Goal: Use online tool/utility: Use online tool/utility

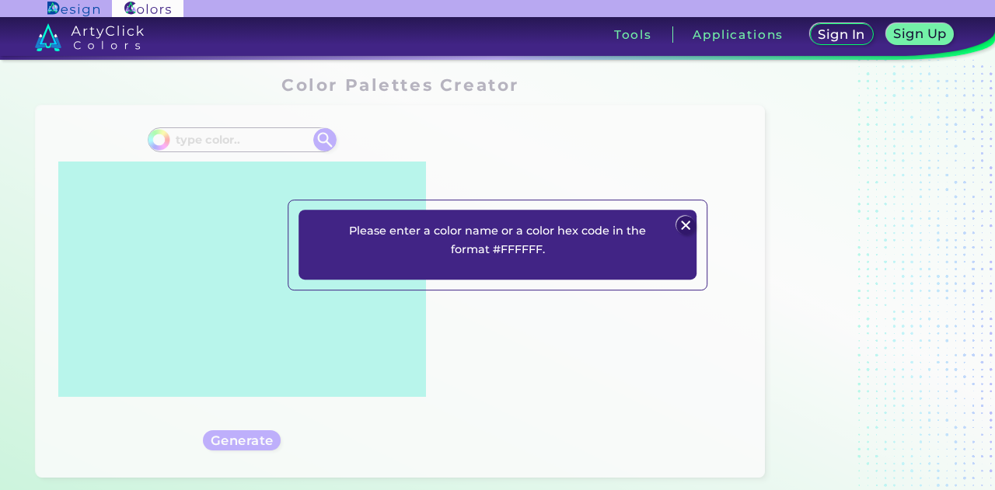
click at [689, 221] on img at bounding box center [685, 225] width 19 height 19
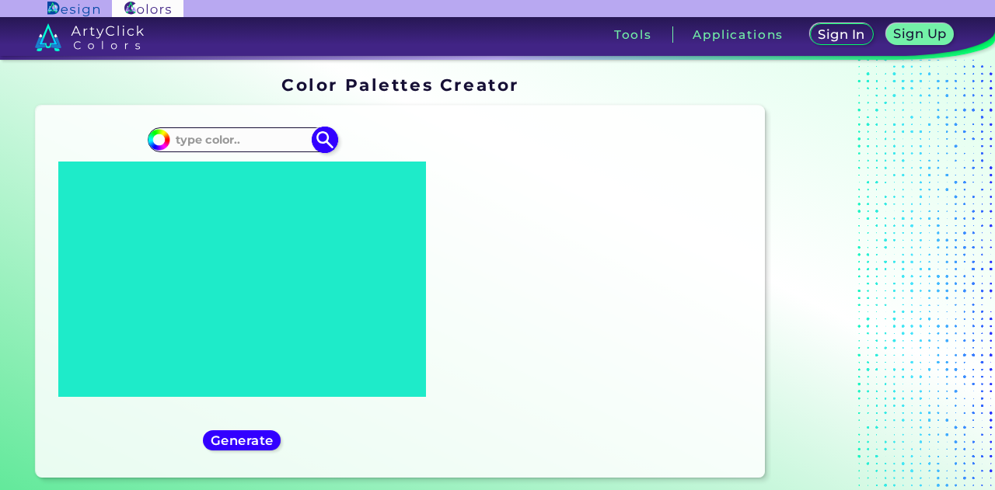
click at [221, 136] on input at bounding box center [241, 140] width 145 height 21
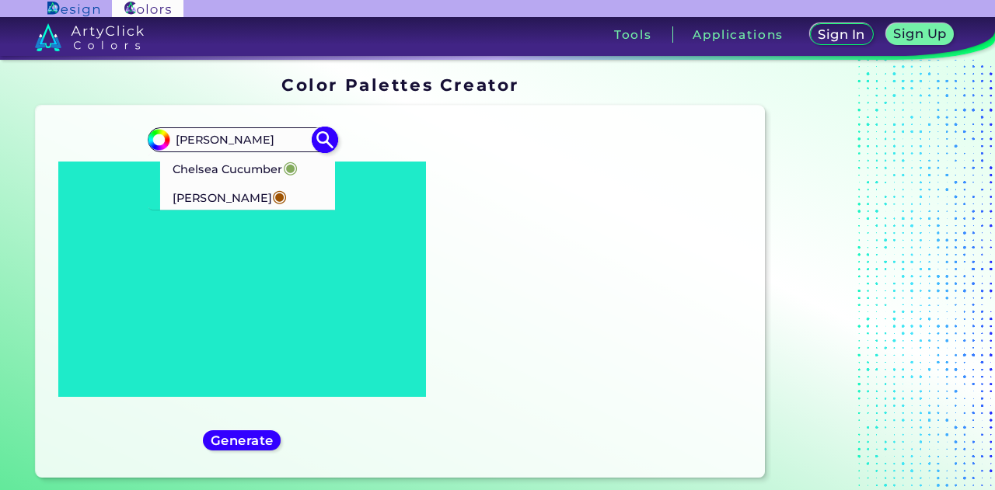
type input "[PERSON_NAME]"
click at [211, 194] on p "[PERSON_NAME] ◉" at bounding box center [230, 196] width 114 height 29
type input "#9e5302"
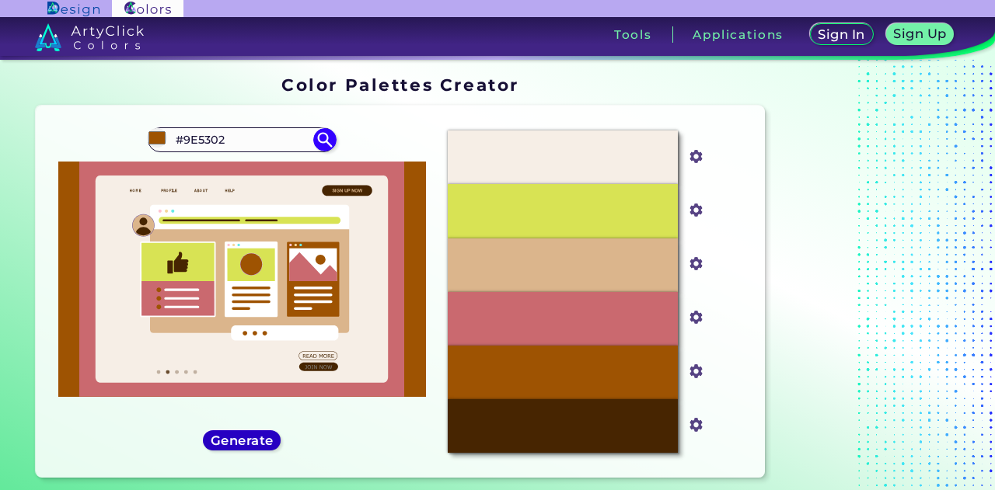
click at [250, 440] on h5 "Generate" at bounding box center [242, 440] width 66 height 13
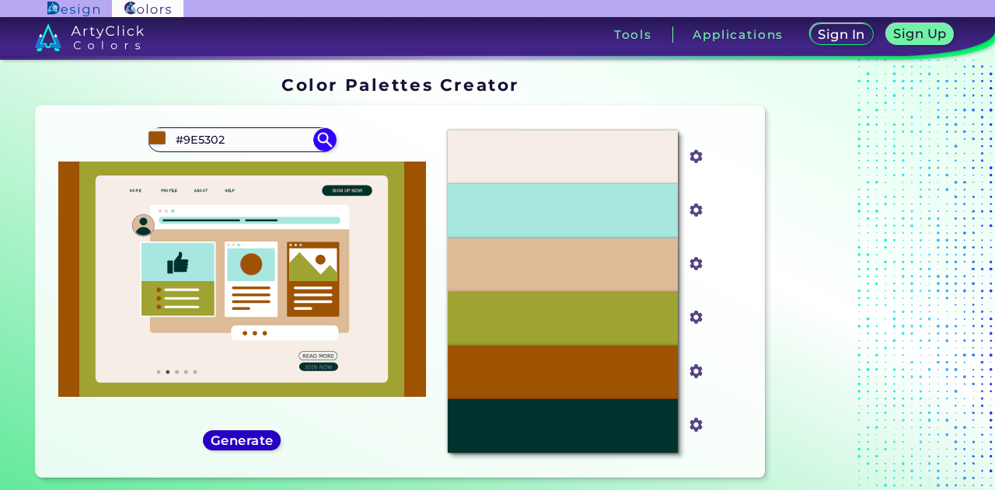
click at [250, 440] on h5 "Generate" at bounding box center [242, 441] width 57 height 12
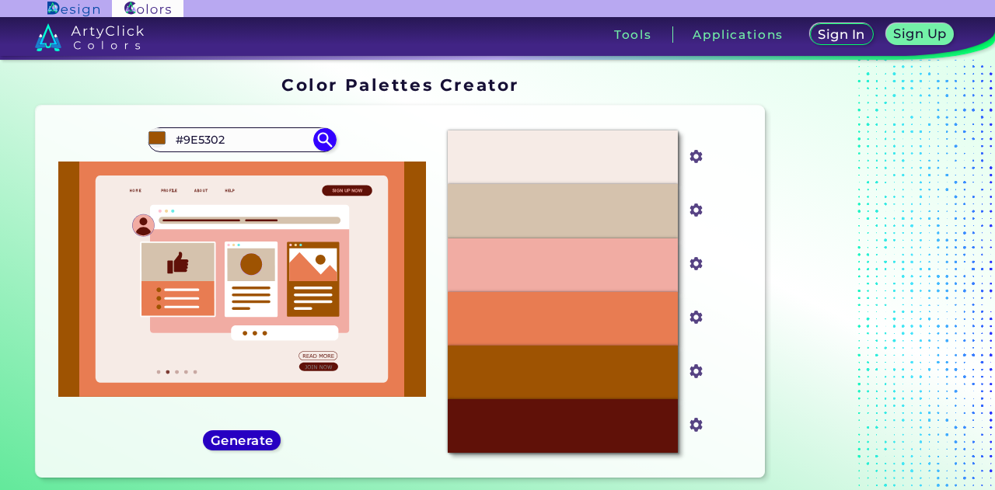
click at [250, 440] on h5 "Generate" at bounding box center [242, 440] width 60 height 12
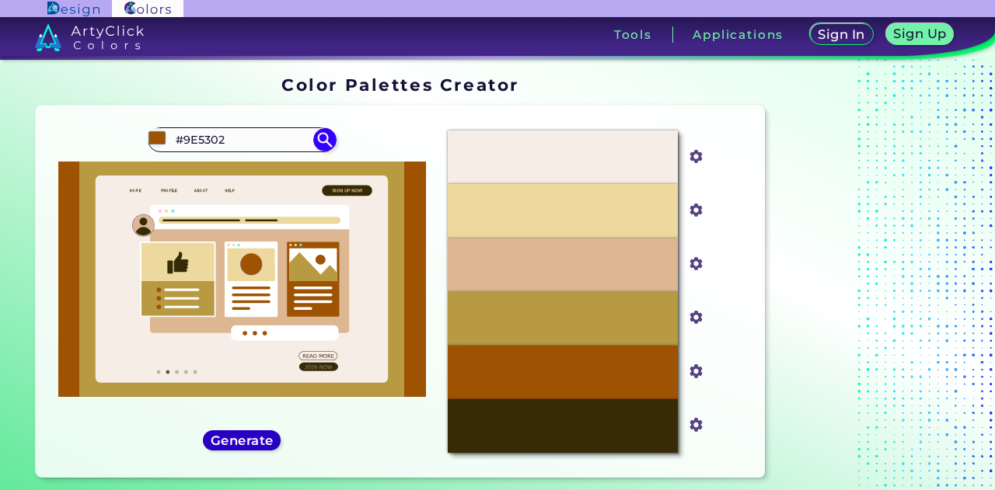
click at [250, 440] on h5 "Generate" at bounding box center [242, 441] width 57 height 12
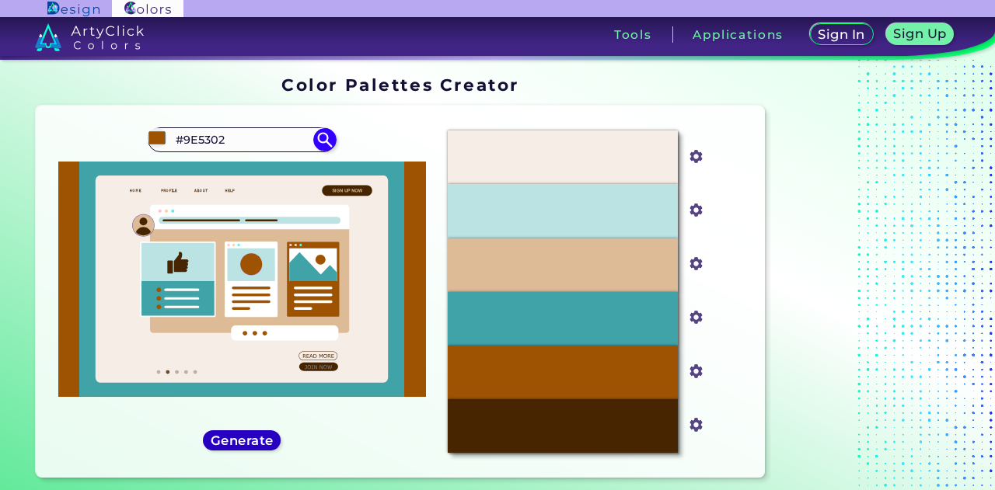
click at [250, 440] on h5 "Generate" at bounding box center [242, 441] width 57 height 12
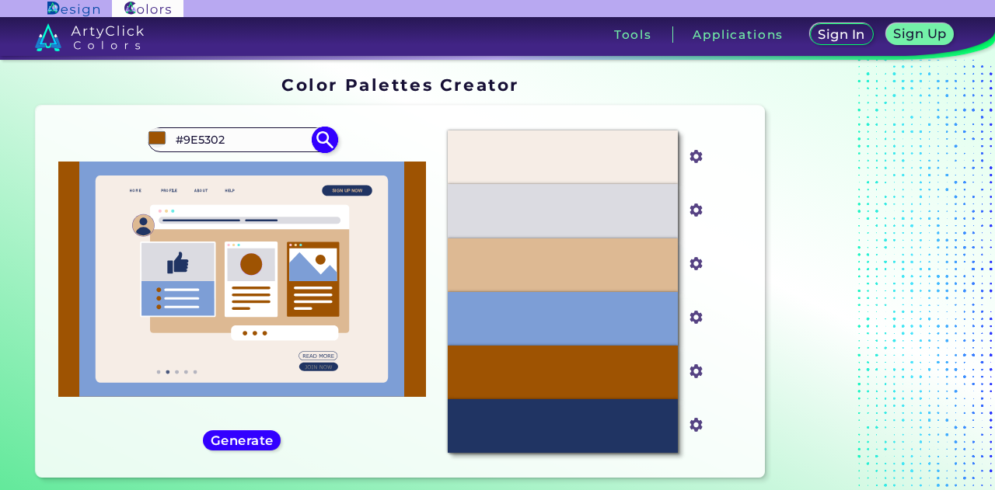
drag, startPoint x: 228, startPoint y: 135, endPoint x: 151, endPoint y: 135, distance: 76.9
click at [151, 135] on div "#9e5302 #9E5302 Chelsea Cucumber ◉ Chelsea Gem ◉" at bounding box center [242, 139] width 188 height 25
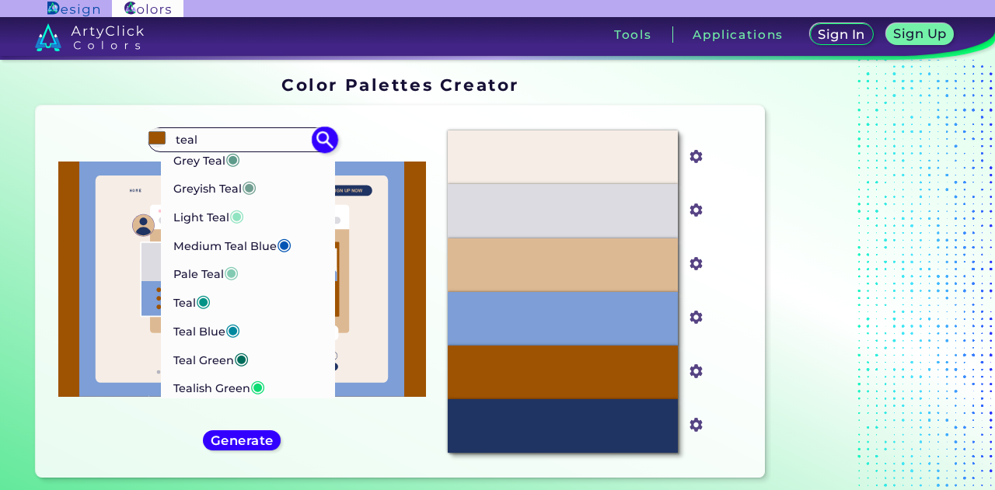
scroll to position [183, 0]
type input "teal"
click at [214, 324] on p "Teal Blue ◉" at bounding box center [207, 329] width 68 height 29
type input "#01889f"
type input "#01889F"
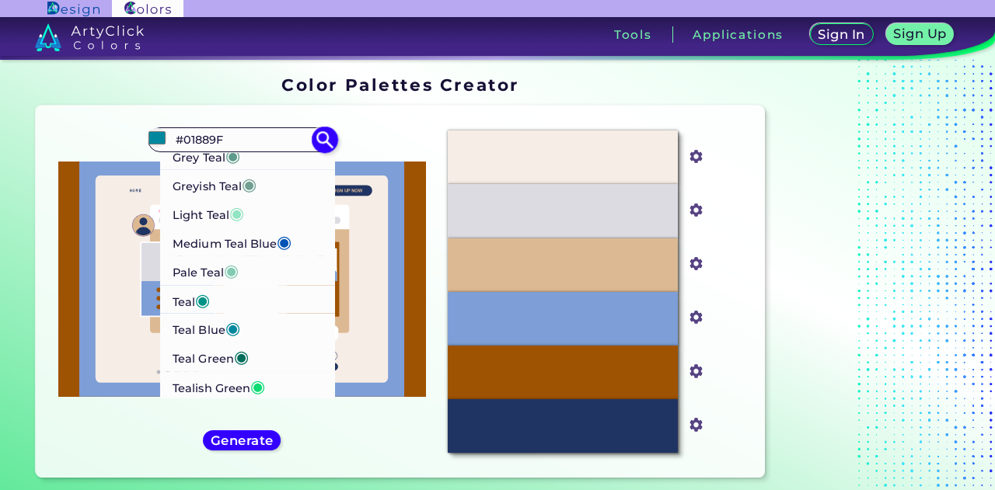
scroll to position [0, 0]
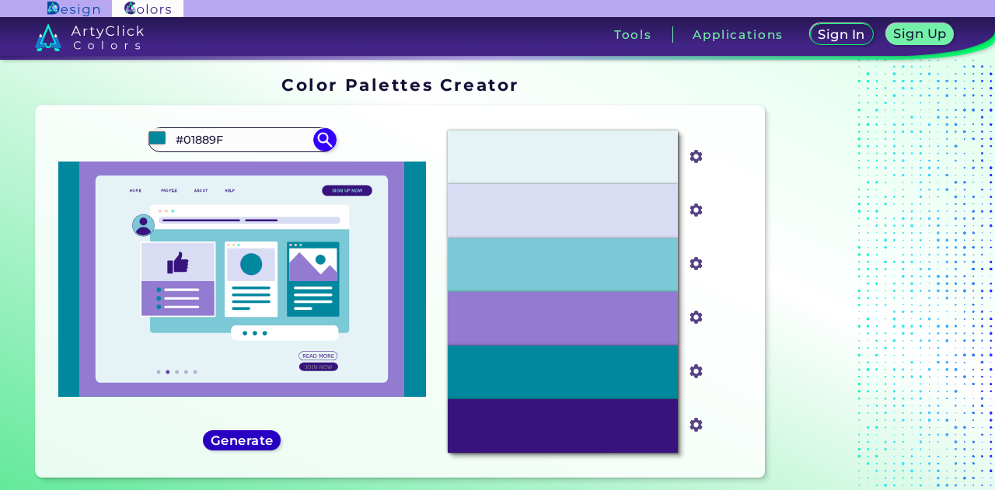
click at [264, 445] on h5 "Generate" at bounding box center [242, 441] width 57 height 12
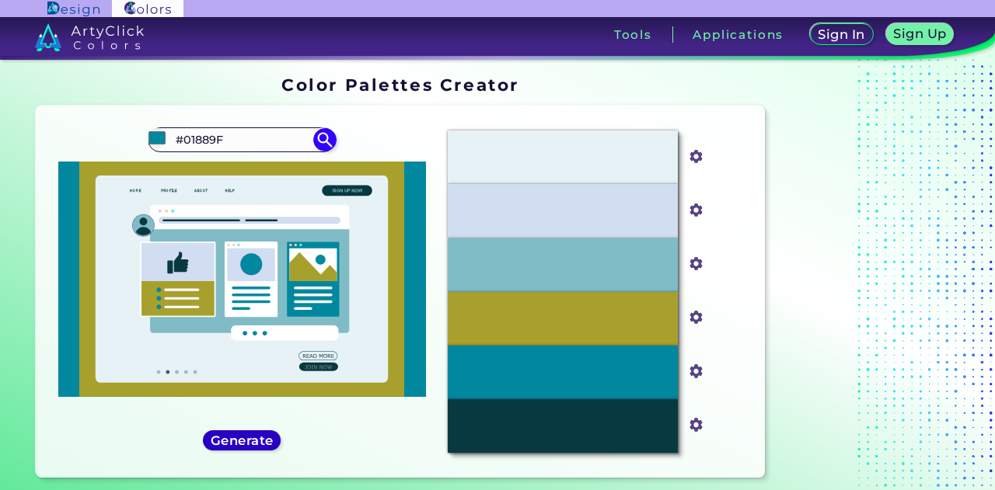
click at [264, 445] on h5 "Generate" at bounding box center [241, 440] width 59 height 12
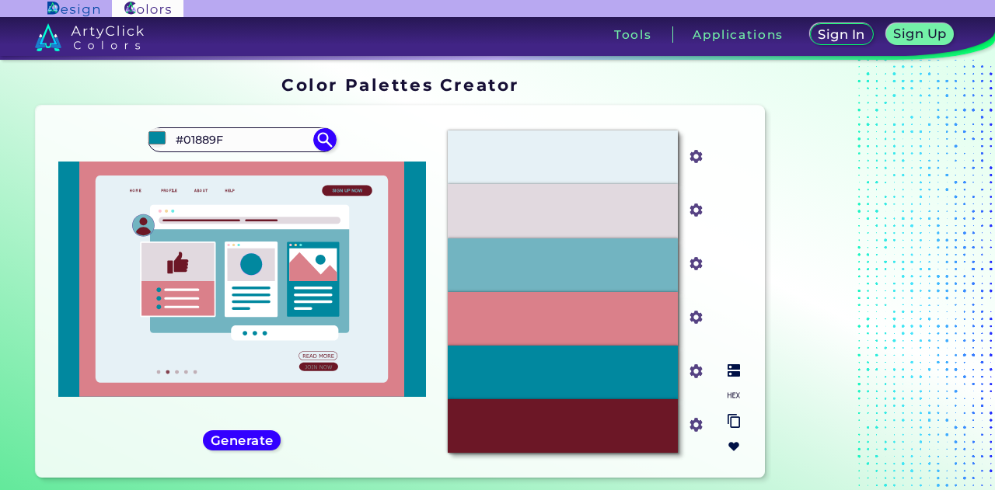
click at [580, 329] on div "#DA808A" at bounding box center [562, 319] width 229 height 54
click at [700, 318] on input "#da808a" at bounding box center [692, 315] width 19 height 19
click at [698, 314] on input "#da808a" at bounding box center [692, 315] width 19 height 19
click at [237, 445] on h5 "Generate" at bounding box center [242, 441] width 57 height 12
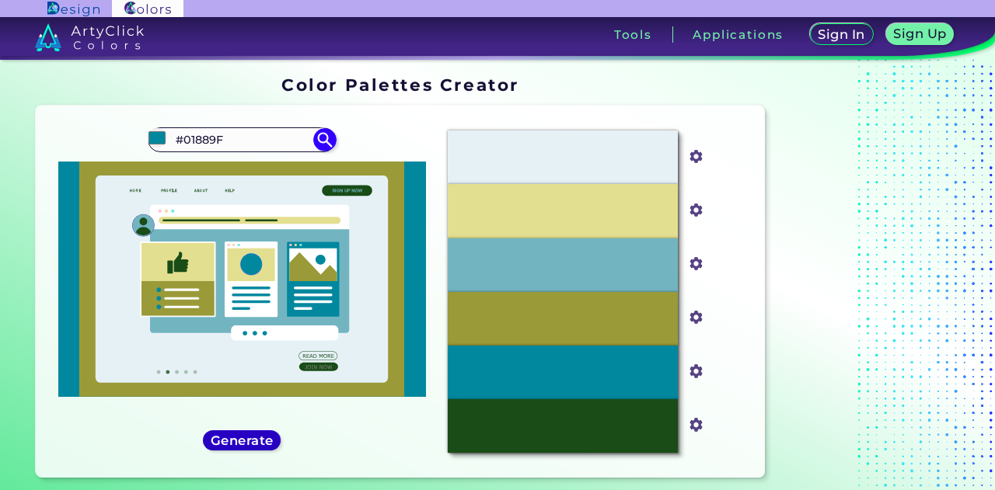
click at [260, 440] on h5 "Generate" at bounding box center [242, 441] width 57 height 12
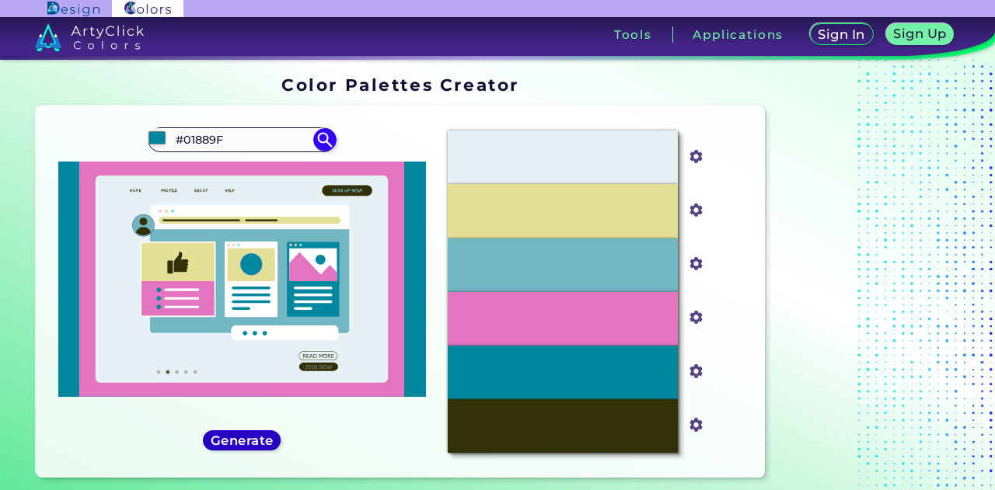
click at [260, 440] on h5 "Generate" at bounding box center [242, 440] width 66 height 13
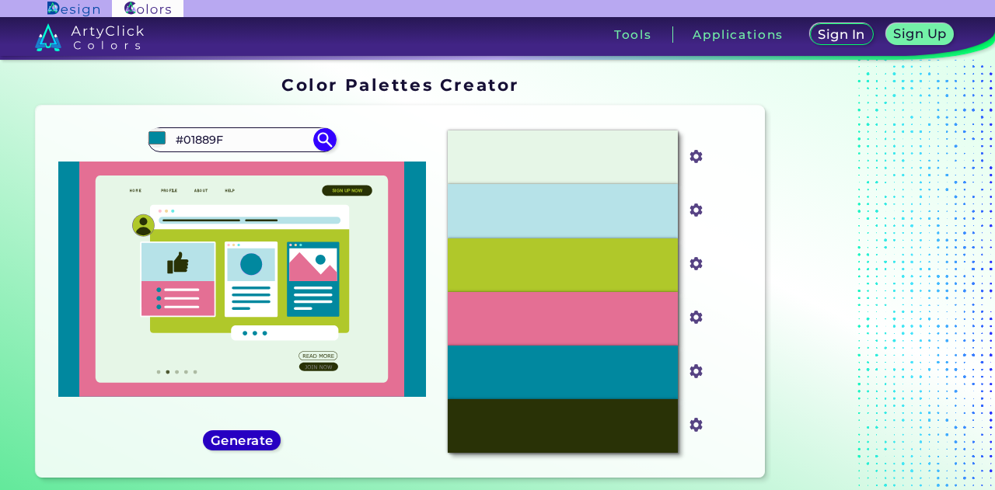
click at [260, 440] on h5 "Generate" at bounding box center [242, 441] width 57 height 12
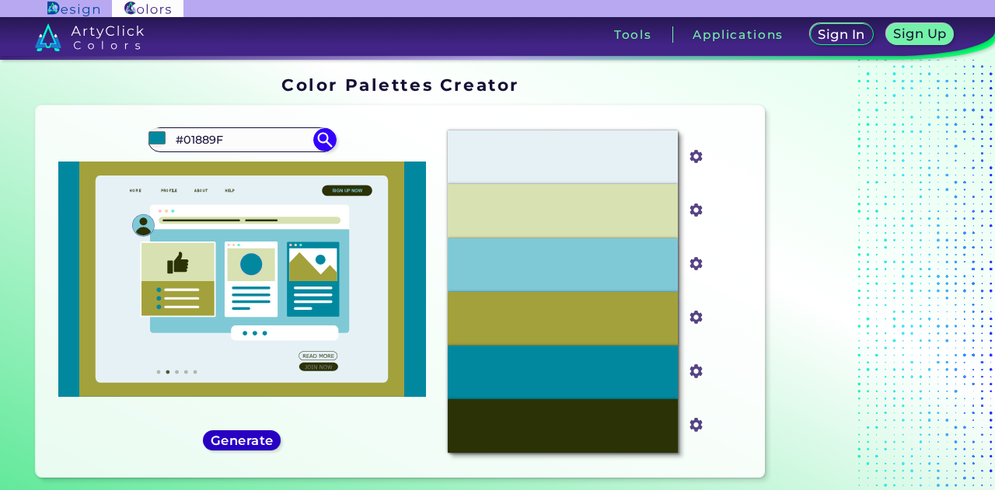
click at [260, 440] on h5 "Generate" at bounding box center [242, 441] width 57 height 12
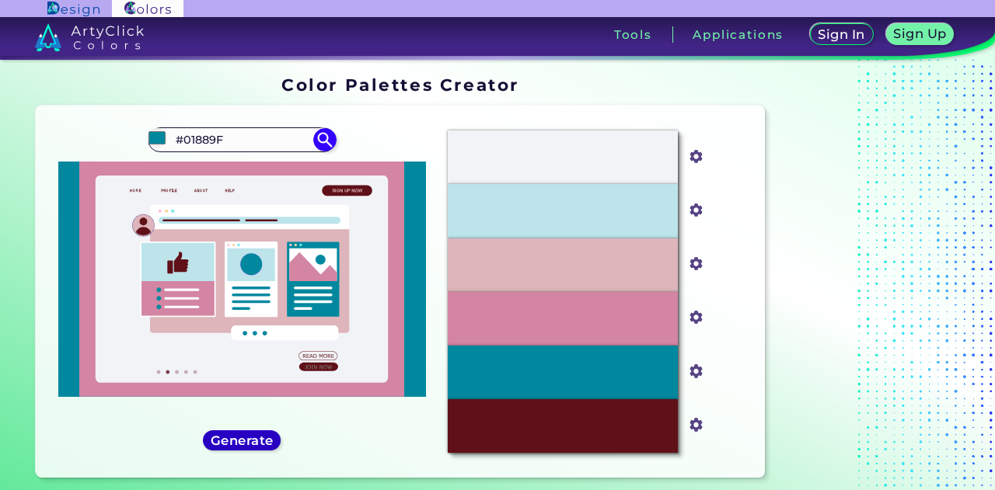
click at [260, 440] on h5 "Generate" at bounding box center [241, 440] width 61 height 12
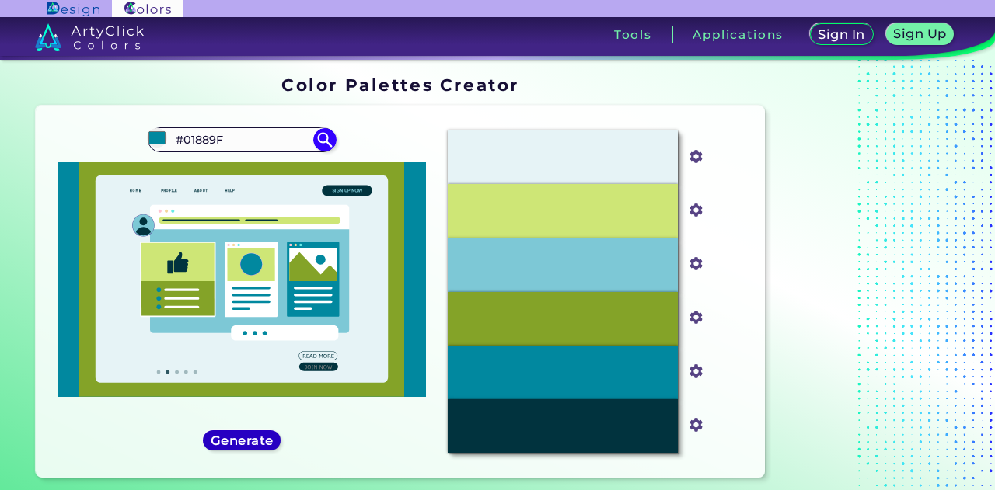
click at [260, 440] on h5 "Generate" at bounding box center [242, 441] width 57 height 12
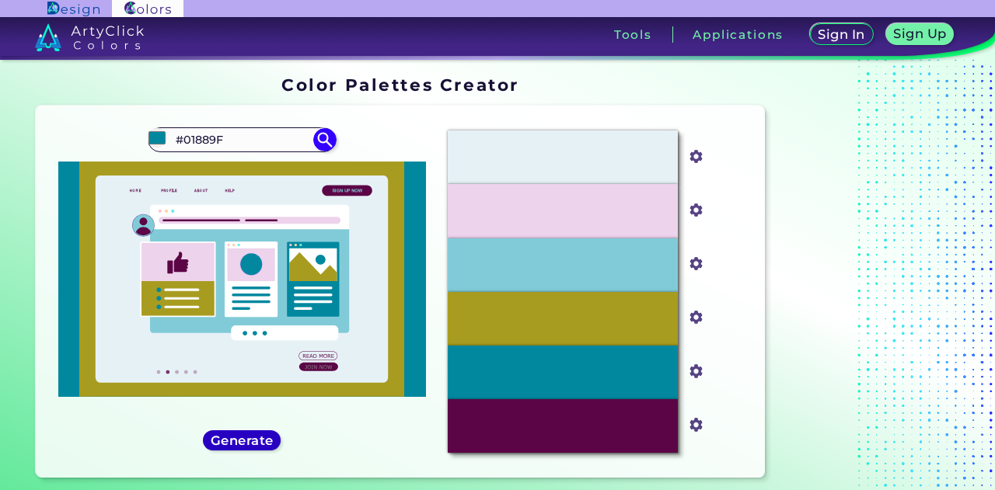
click at [260, 440] on h5 "Generate" at bounding box center [242, 440] width 66 height 13
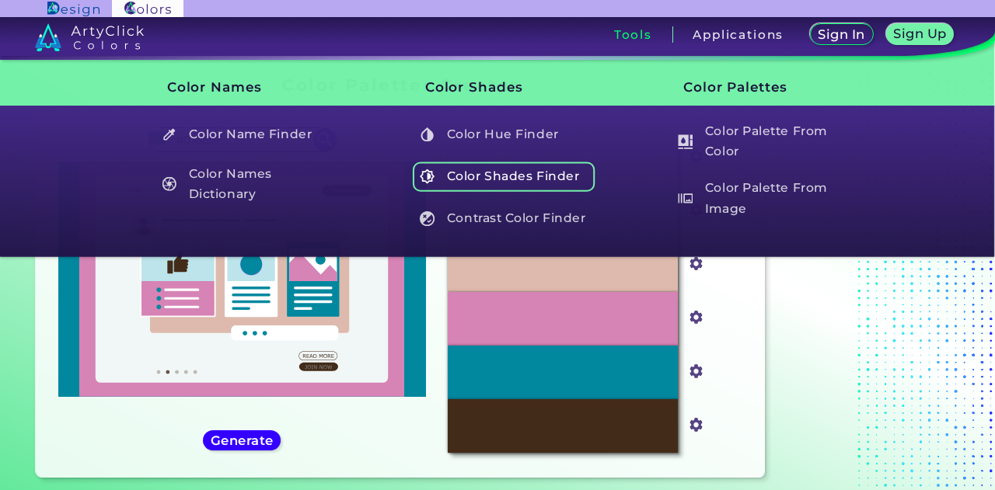
click at [546, 172] on h5 "Color Shades Finder" at bounding box center [504, 177] width 183 height 30
